Goal: Check status: Check status

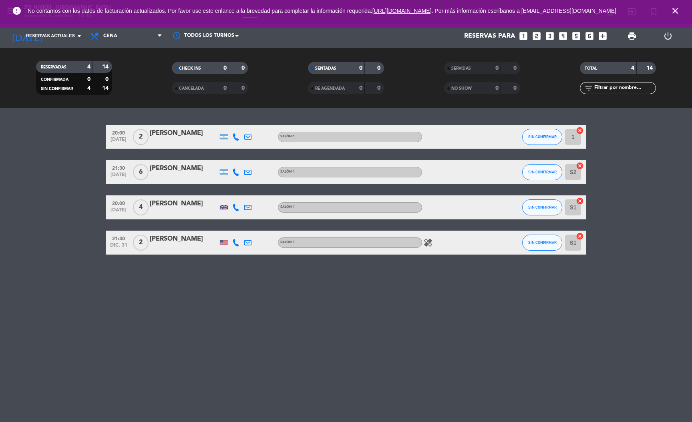
click at [56, 35] on span "Reservas actuales" at bounding box center [50, 35] width 49 height 7
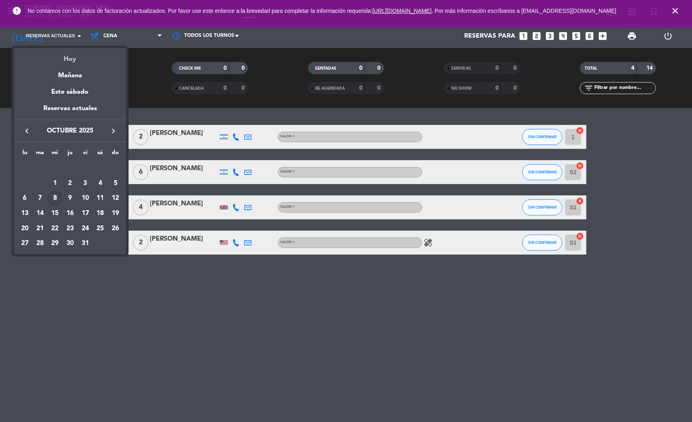
click at [63, 56] on div "Hoy" at bounding box center [70, 56] width 112 height 16
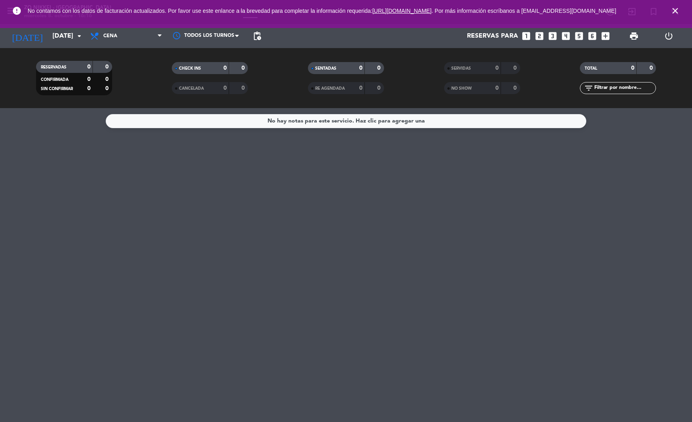
click at [679, 5] on span "close" at bounding box center [676, 11] width 22 height 22
click at [677, 8] on icon "close" at bounding box center [676, 11] width 10 height 10
click at [70, 32] on input "[DATE]" at bounding box center [90, 36] width 85 height 16
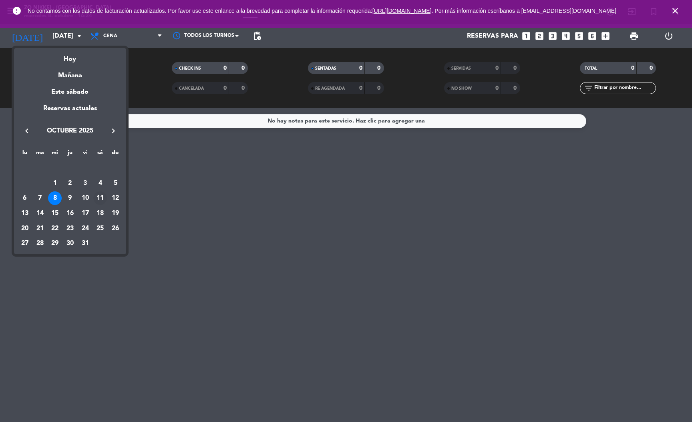
click at [101, 199] on div "11" at bounding box center [100, 198] width 14 height 14
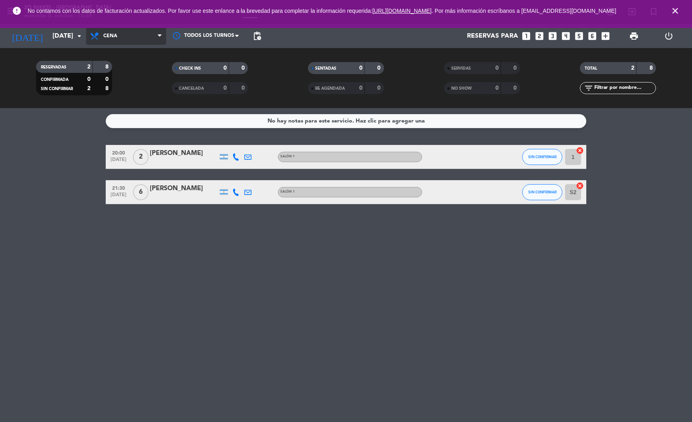
click at [87, 40] on span "Cena" at bounding box center [126, 36] width 80 height 18
click at [83, 37] on icon "arrow_drop_down" at bounding box center [80, 36] width 10 height 10
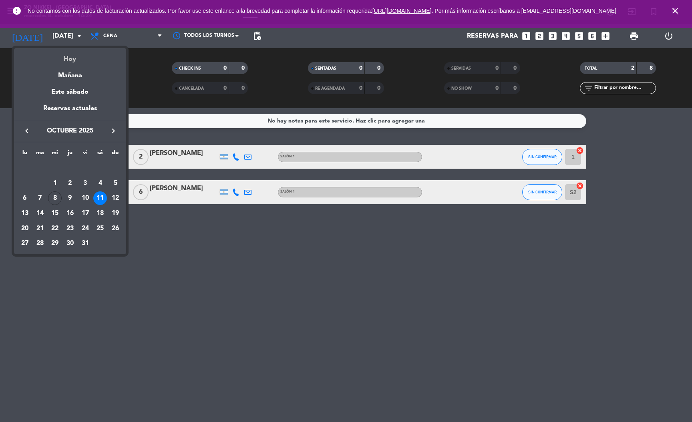
click at [76, 59] on div "Hoy" at bounding box center [70, 56] width 112 height 16
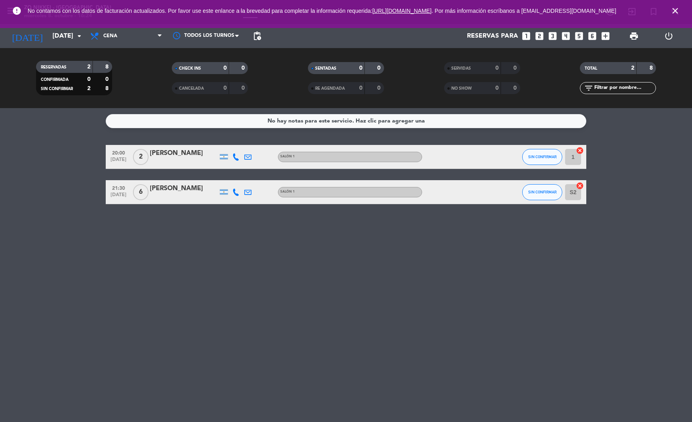
type input "[DATE]"
